Goal: Task Accomplishment & Management: Complete application form

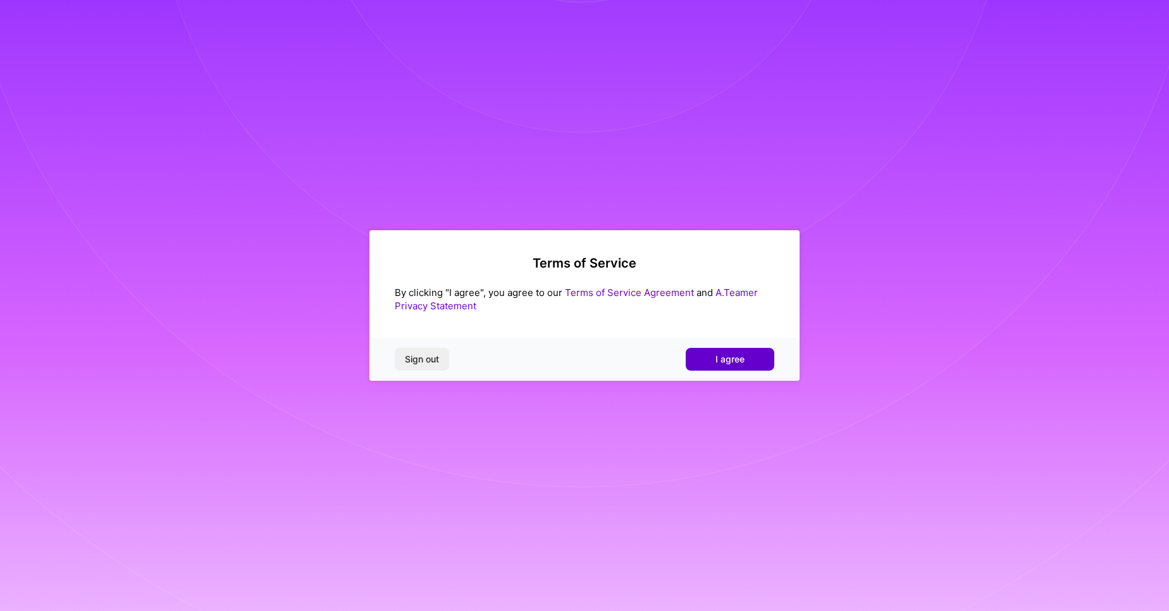
click at [738, 354] on span "I agree" at bounding box center [729, 359] width 29 height 13
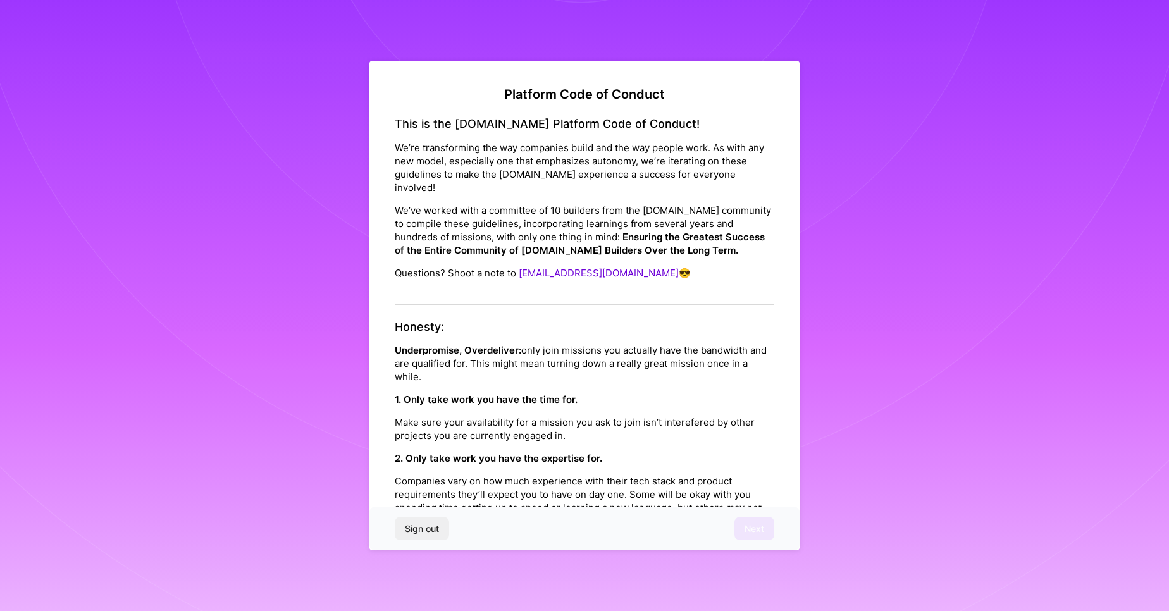
click at [738, 354] on p "Underpromise, Overdeliver: only join missions you actually have the bandwidth a…" at bounding box center [585, 363] width 380 height 40
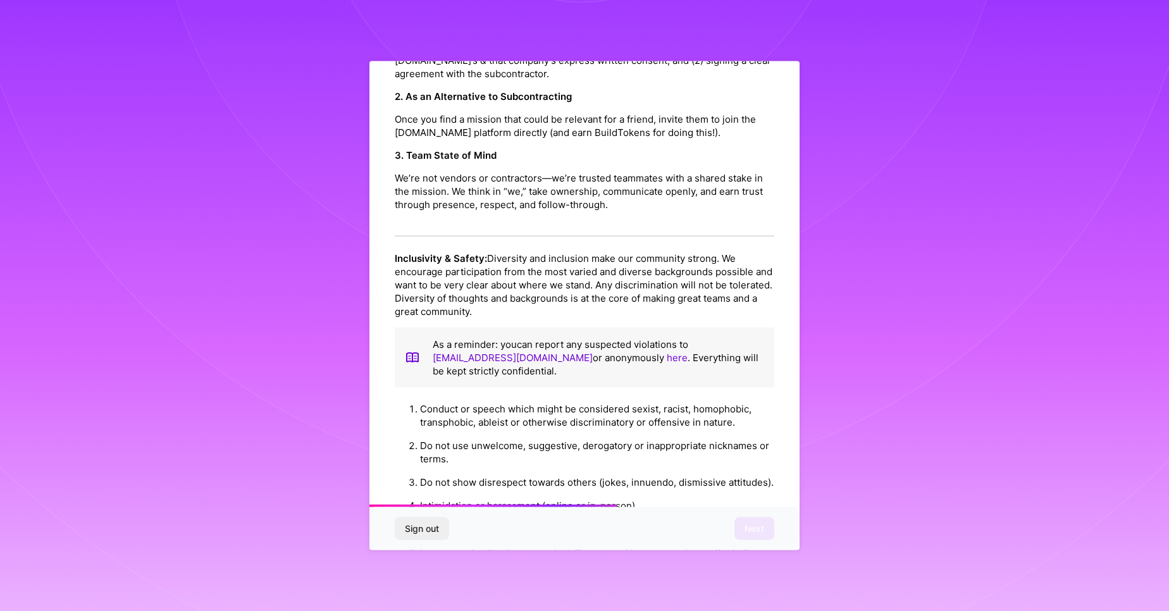
scroll to position [1336, 0]
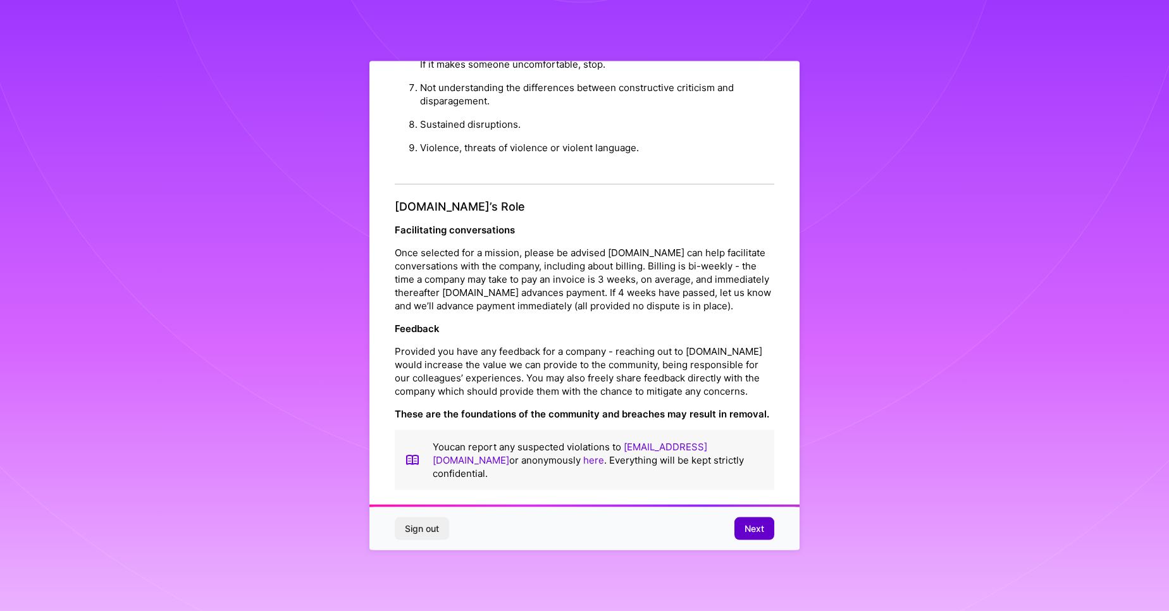
click at [750, 525] on span "Next" at bounding box center [754, 528] width 20 height 13
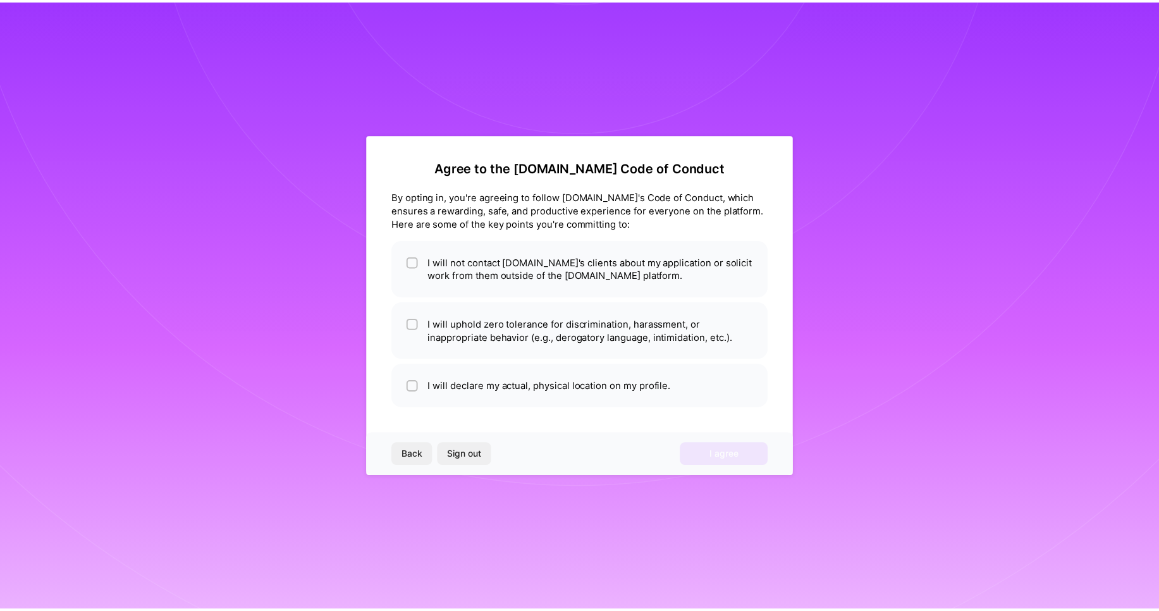
scroll to position [0, 0]
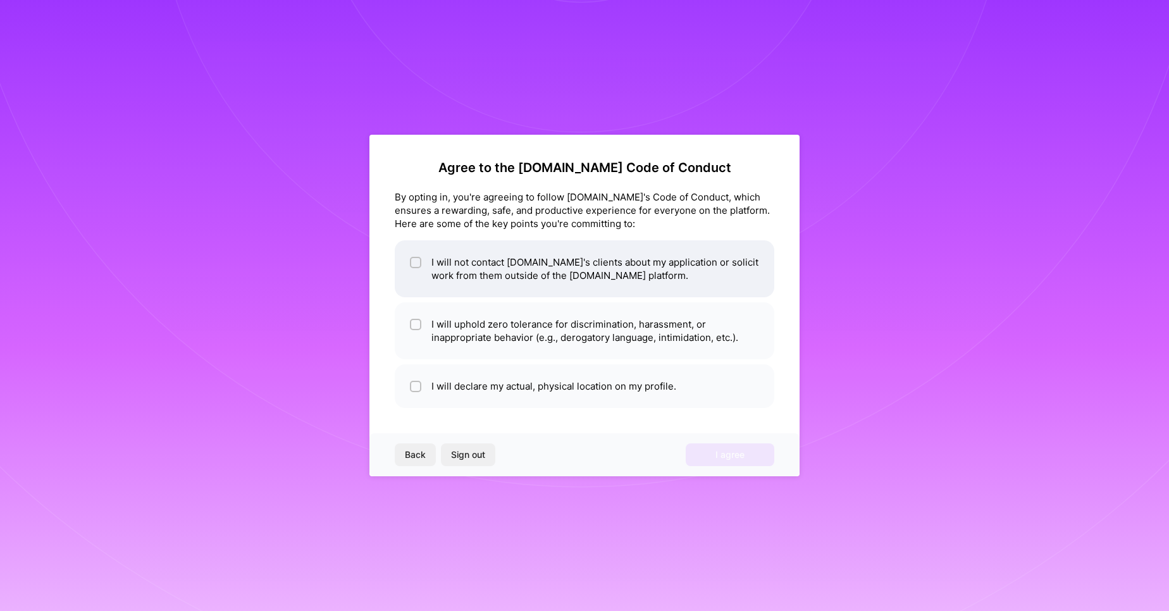
drag, startPoint x: 456, startPoint y: 284, endPoint x: 452, endPoint y: 292, distance: 8.5
click at [455, 284] on li "I will not contact [DOMAIN_NAME]'s clients about my application or solicit work…" at bounding box center [585, 268] width 380 height 57
checkbox input "true"
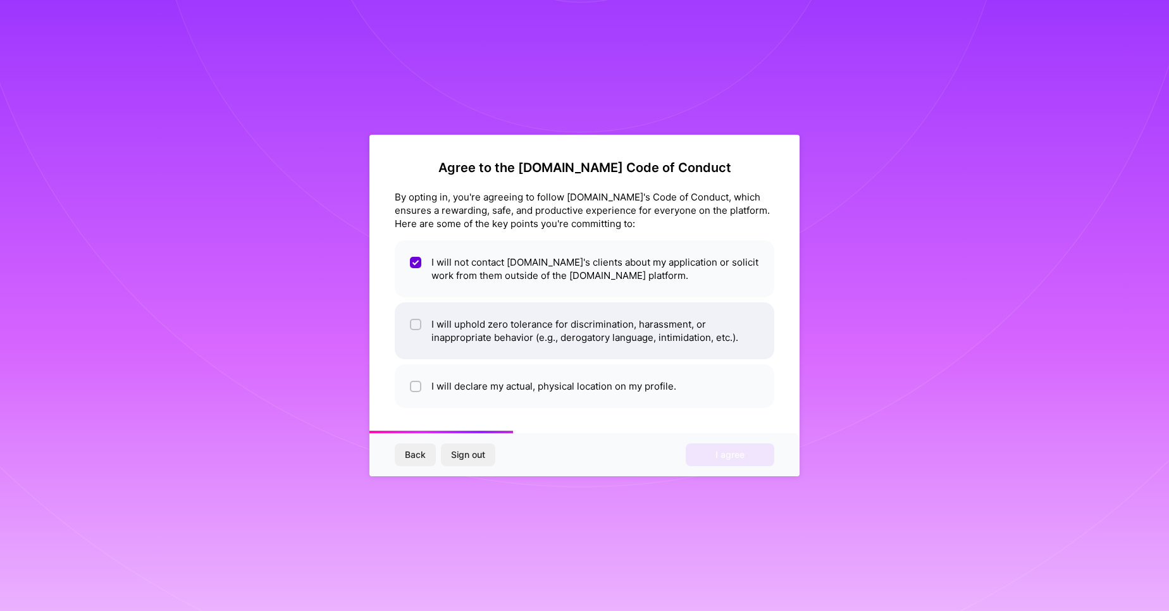
click at [440, 340] on li "I will uphold zero tolerance for discrimination, harassment, or inappropriate b…" at bounding box center [585, 330] width 380 height 57
checkbox input "true"
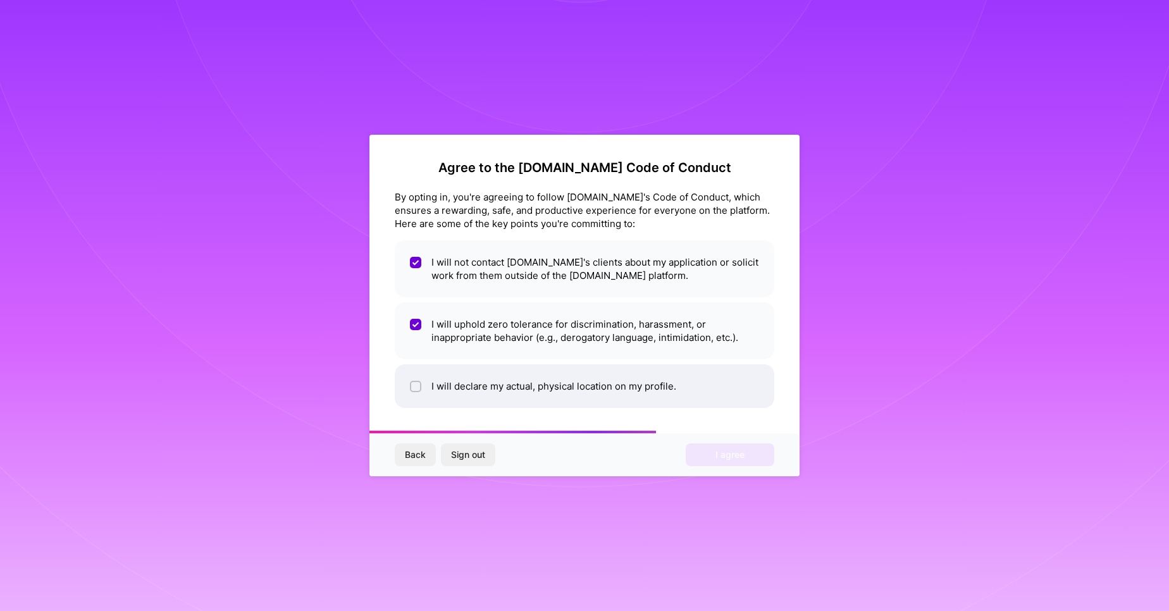
click at [438, 368] on li "I will declare my actual, physical location on my profile." at bounding box center [585, 386] width 380 height 44
checkbox input "true"
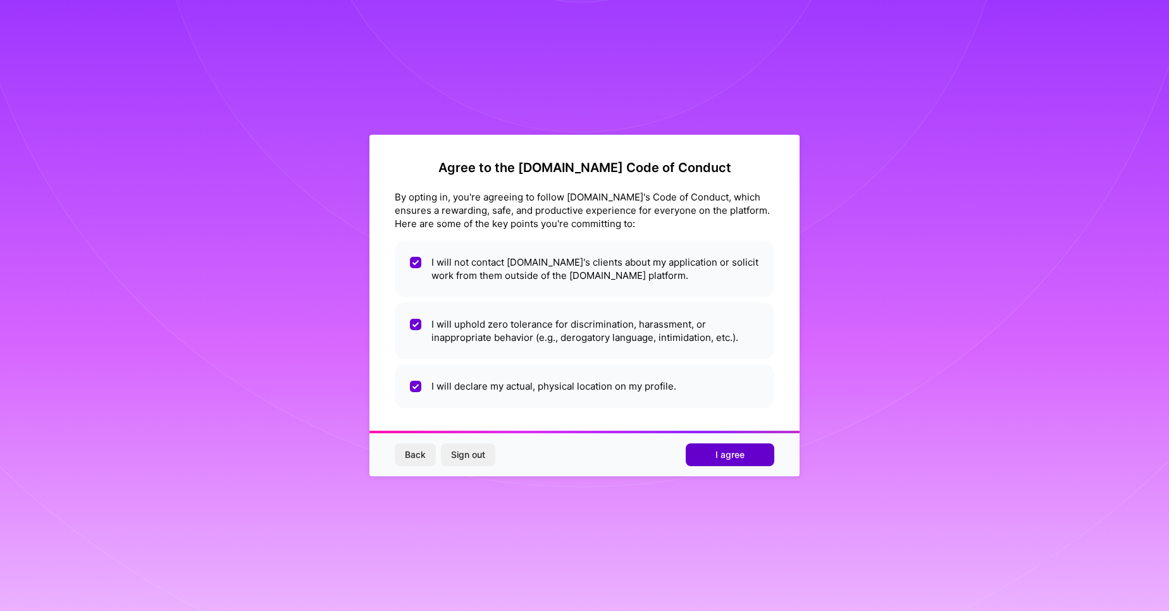
click at [732, 456] on span "I agree" at bounding box center [729, 454] width 29 height 13
